Goal: Task Accomplishment & Management: Use online tool/utility

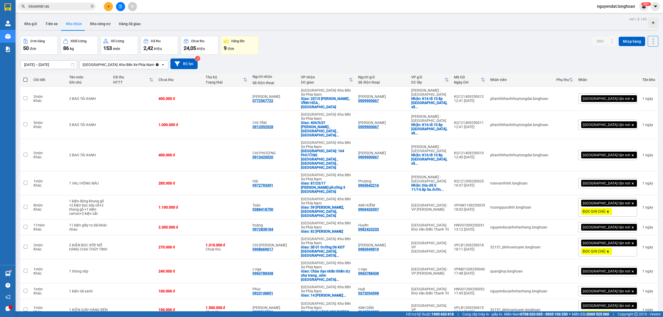
click at [116, 4] on div at bounding box center [120, 6] width 39 height 9
click at [119, 5] on icon "file-add" at bounding box center [120, 7] width 3 height 4
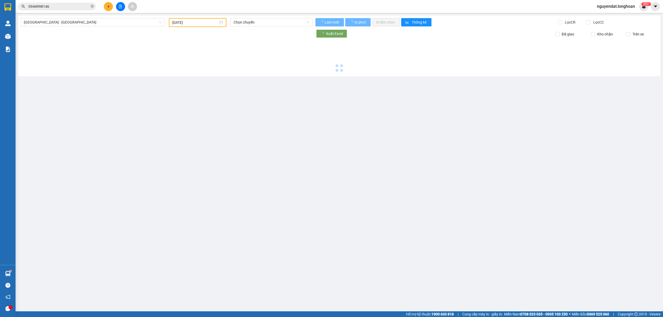
type input "[DATE]"
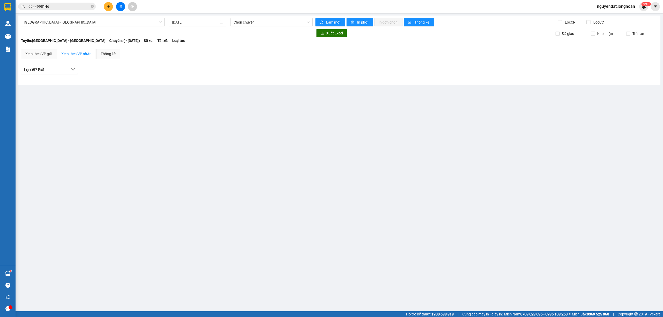
click at [58, 17] on div "[GEOGRAPHIC_DATA] - [GEOGRAPHIC_DATA] [DATE] Chọn chuyến Làm mới In phơi In đơn…" at bounding box center [339, 51] width 643 height 70
click at [62, 20] on span "[GEOGRAPHIC_DATA] - [GEOGRAPHIC_DATA]" at bounding box center [93, 22] width 138 height 8
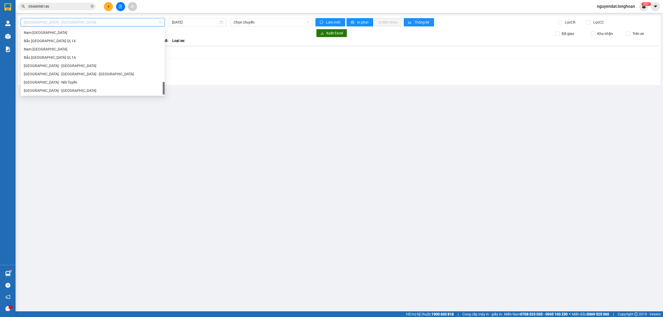
scroll to position [357, 0]
drag, startPoint x: 55, startPoint y: 47, endPoint x: 196, endPoint y: 19, distance: 143.5
click at [55, 47] on div "Nam [GEOGRAPHIC_DATA]" at bounding box center [93, 49] width 138 height 6
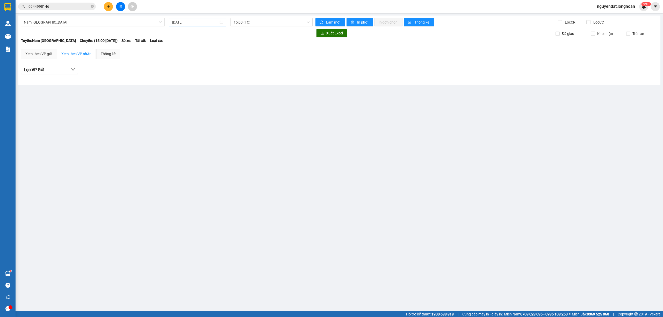
click at [198, 18] on div "[DATE]" at bounding box center [198, 22] width 58 height 8
click at [177, 69] on div "14" at bounding box center [177, 68] width 6 height 6
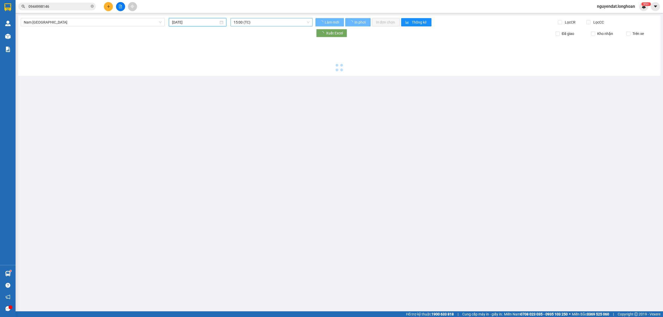
type input "[DATE]"
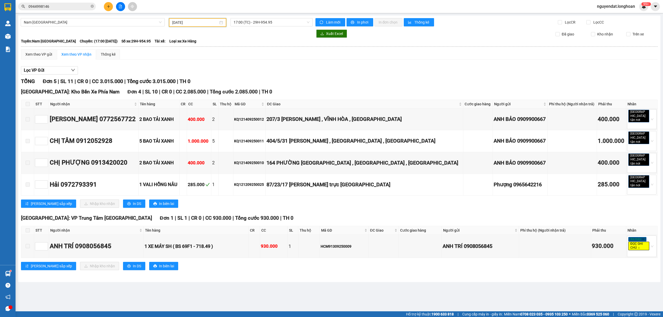
click at [329, 70] on div "Lọc VP Gửi" at bounding box center [339, 70] width 637 height 9
click at [270, 67] on div "Lọc VP Gửi" at bounding box center [339, 70] width 637 height 9
